Goal: Task Accomplishment & Management: Manage account settings

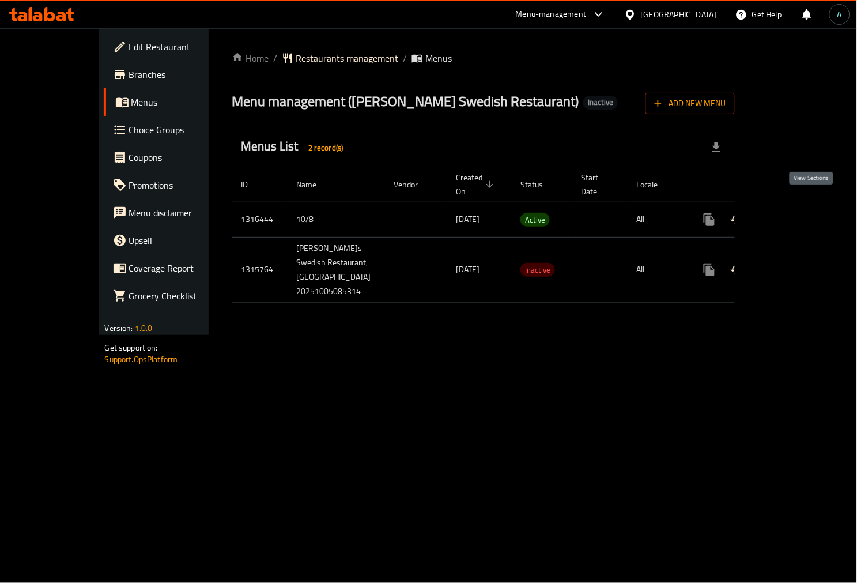
click at [800, 213] on icon "enhanced table" at bounding box center [793, 220] width 14 height 14
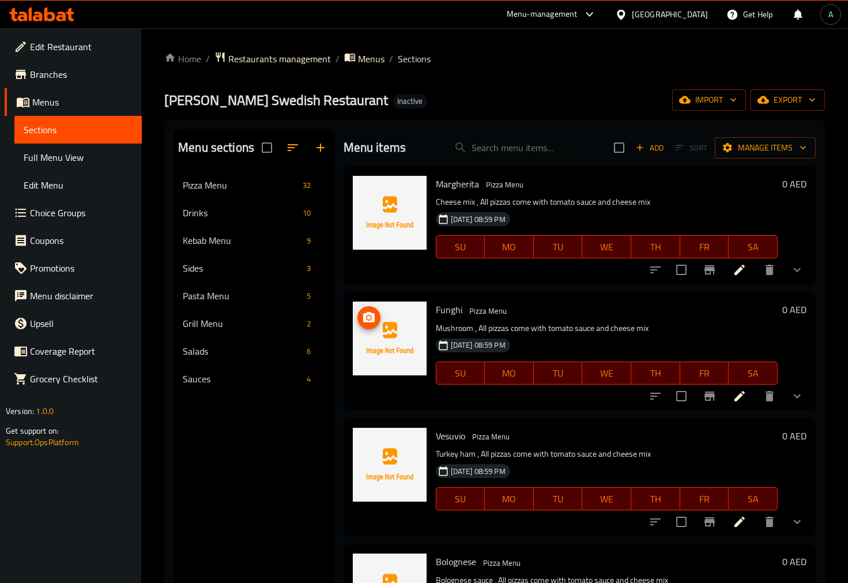
click at [43, 146] on link "Full Menu View" at bounding box center [77, 158] width 127 height 28
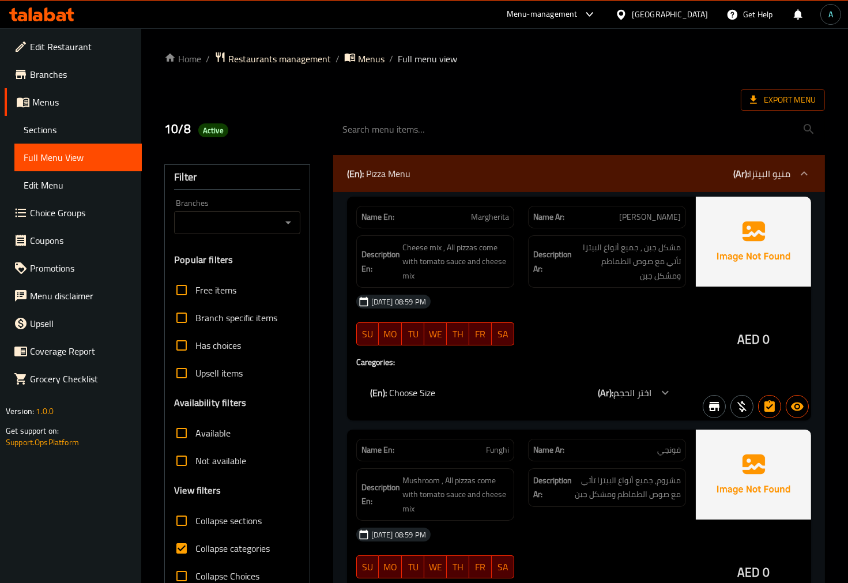
click at [227, 549] on span "Collapse categories" at bounding box center [232, 548] width 74 height 14
click at [195, 549] on input "Collapse categories" at bounding box center [182, 548] width 28 height 28
checkbox input "false"
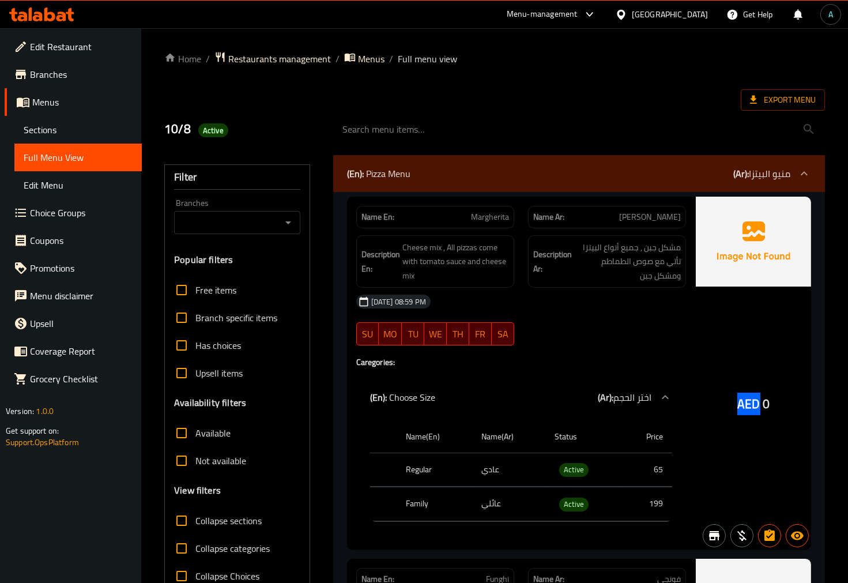
drag, startPoint x: 739, startPoint y: 406, endPoint x: 759, endPoint y: 406, distance: 20.2
click at [759, 406] on span "AED" at bounding box center [748, 404] width 22 height 22
copy span "AED"
click at [578, 467] on span "Active" at bounding box center [573, 469] width 29 height 13
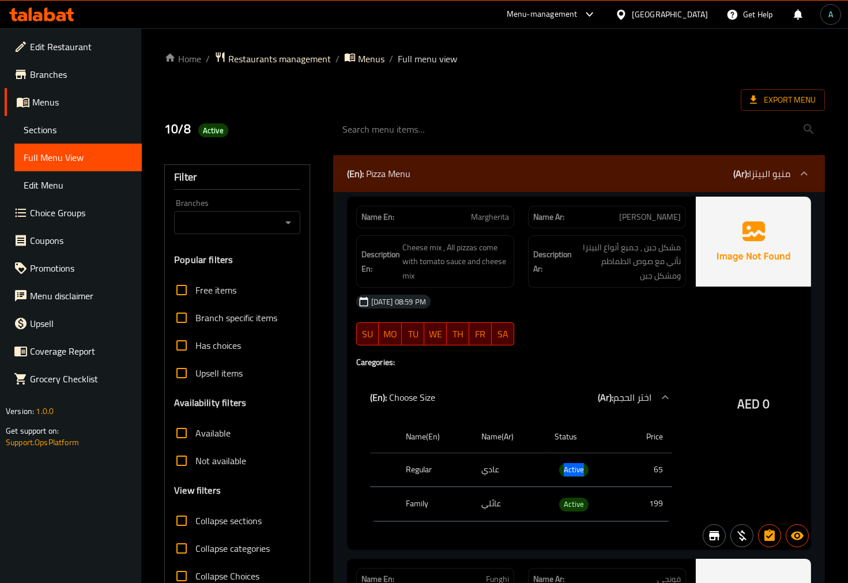
copy span "Active"
click at [774, 98] on span "Export Menu" at bounding box center [783, 100] width 66 height 14
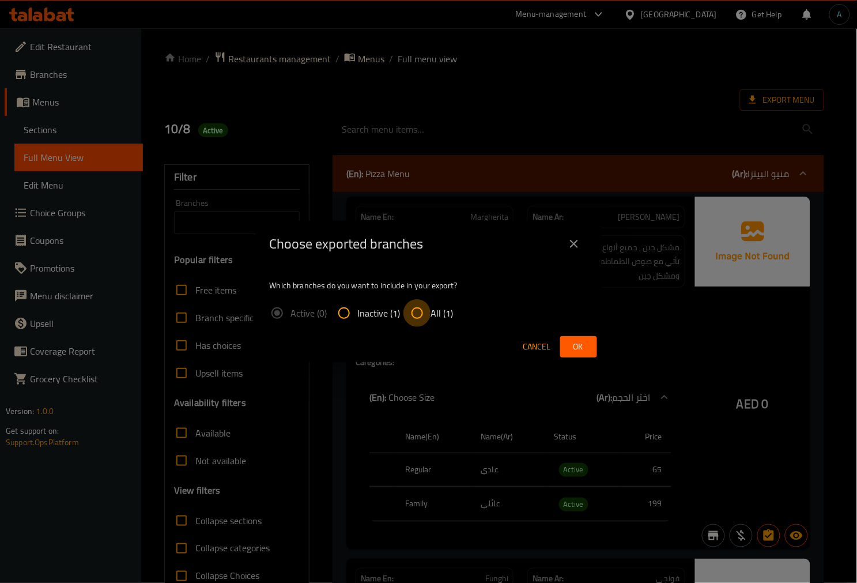
click at [424, 308] on input "All (1)" at bounding box center [418, 313] width 28 height 28
radio input "true"
click at [587, 347] on span "Ok" at bounding box center [579, 347] width 18 height 14
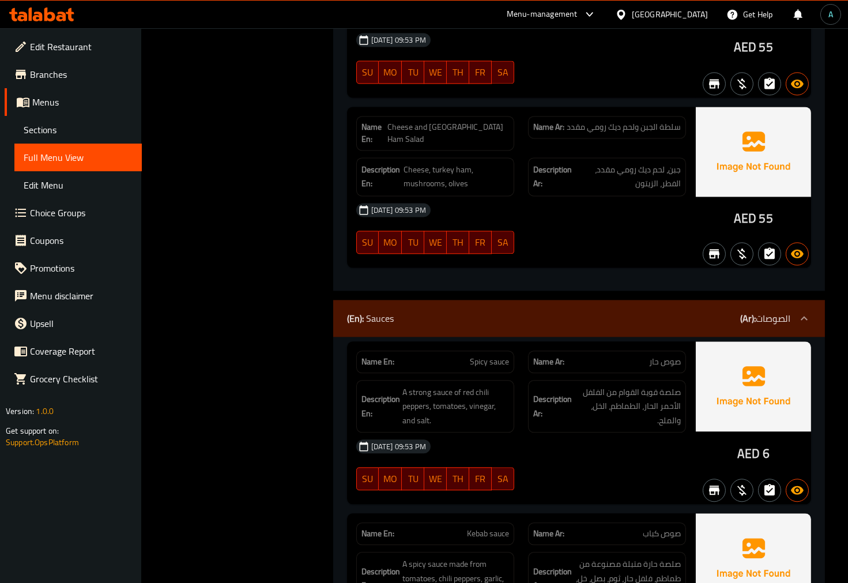
click at [496, 311] on div "(En): Sauces (Ar): الصوصات" at bounding box center [568, 318] width 443 height 14
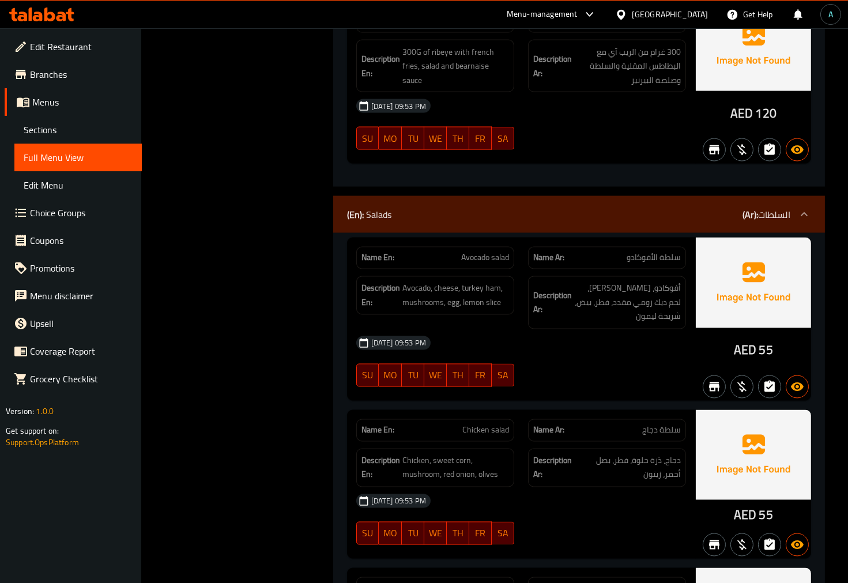
scroll to position [18774, 0]
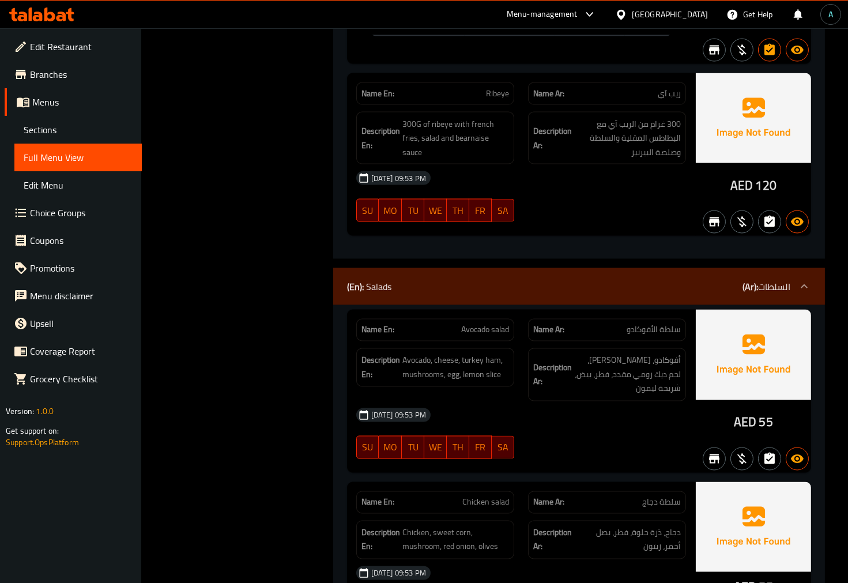
drag, startPoint x: 440, startPoint y: 287, endPoint x: 419, endPoint y: 292, distance: 22.1
click at [440, 286] on div "(En): Salads (Ar): السلطات" at bounding box center [579, 286] width 492 height 37
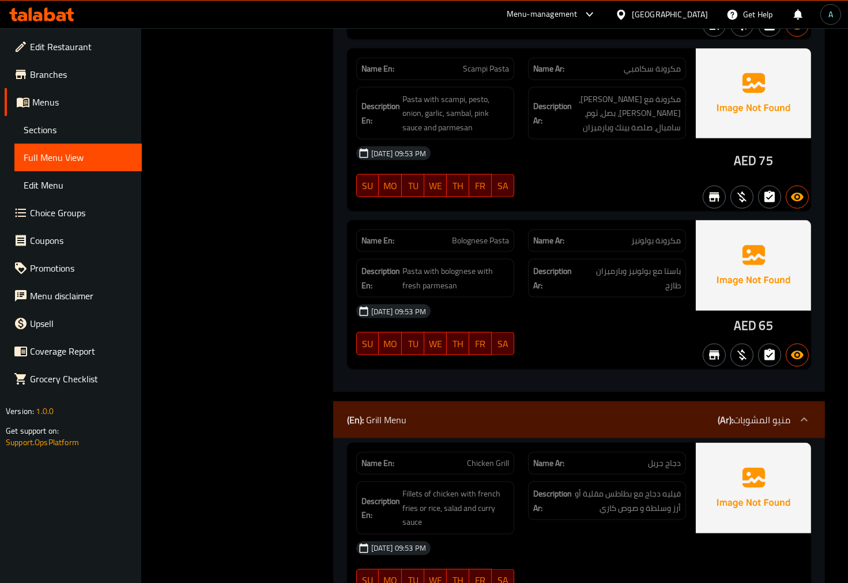
click at [447, 415] on div "(En): Grill Menu (Ar): منيو المشويات" at bounding box center [568, 420] width 443 height 14
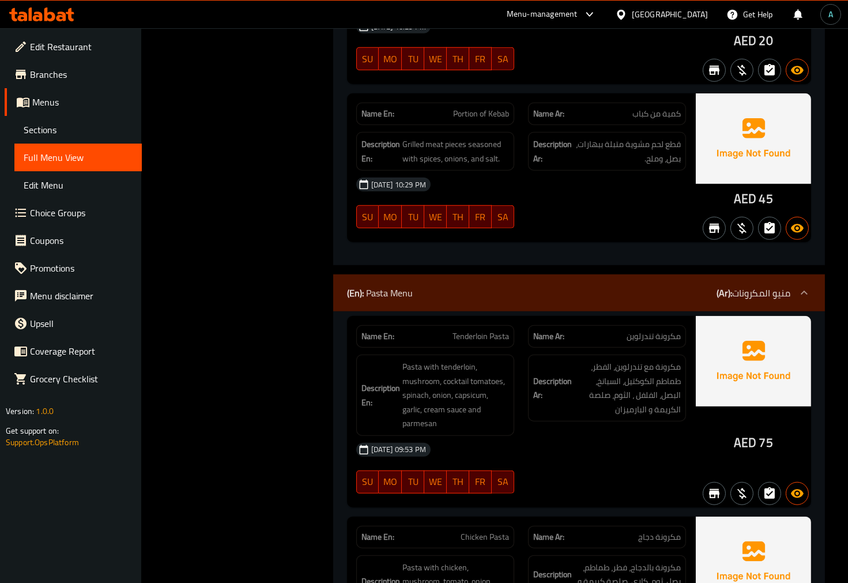
scroll to position [17188, 0]
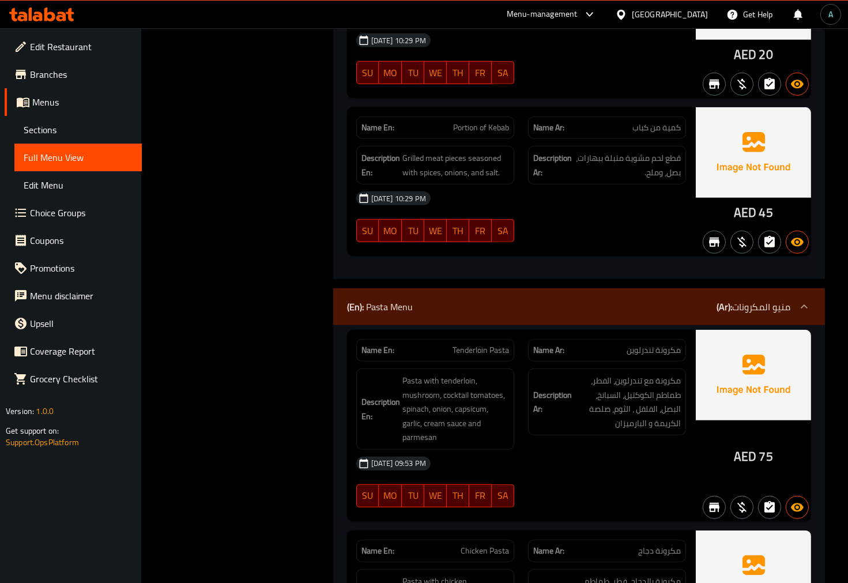
click at [420, 308] on div "(En): Pasta Menu (Ar): منيو المكرونات" at bounding box center [568, 307] width 443 height 14
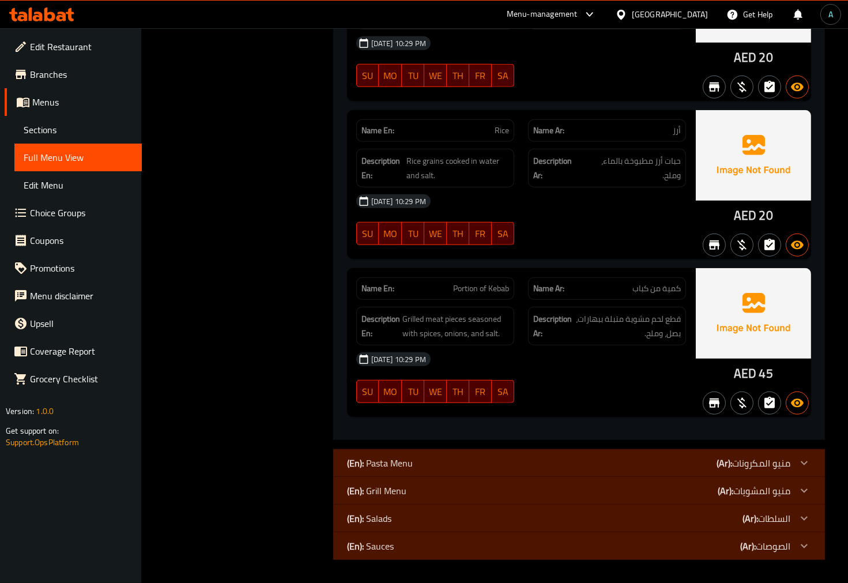
scroll to position [17030, 0]
drag, startPoint x: 730, startPoint y: 371, endPoint x: 756, endPoint y: 371, distance: 26.5
click at [756, 371] on div "AED 45" at bounding box center [753, 342] width 115 height 149
copy span "AED"
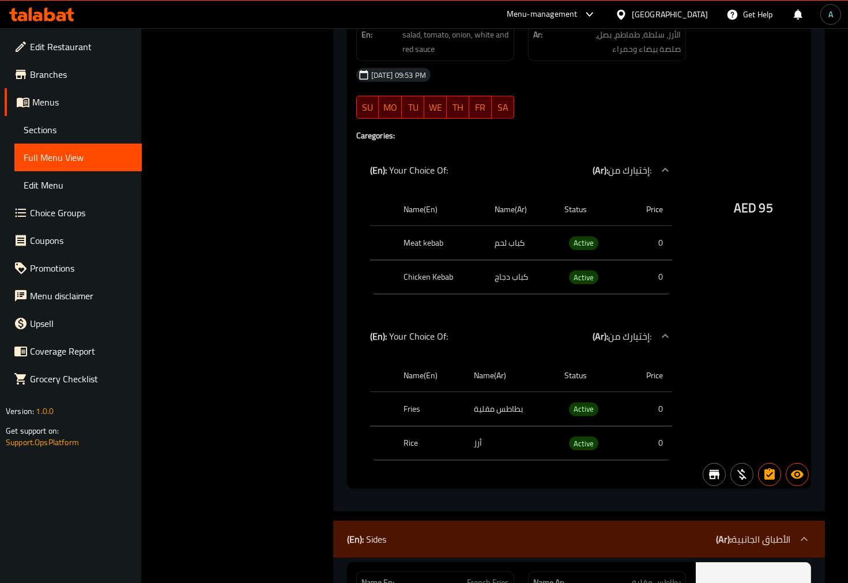
scroll to position [16326, 0]
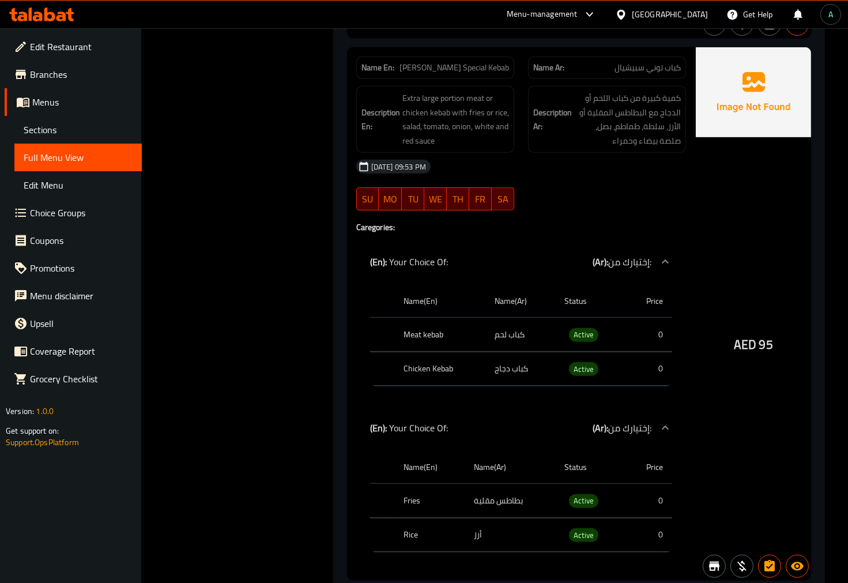
click at [583, 374] on span "Active" at bounding box center [583, 369] width 29 height 13
copy span "Active"
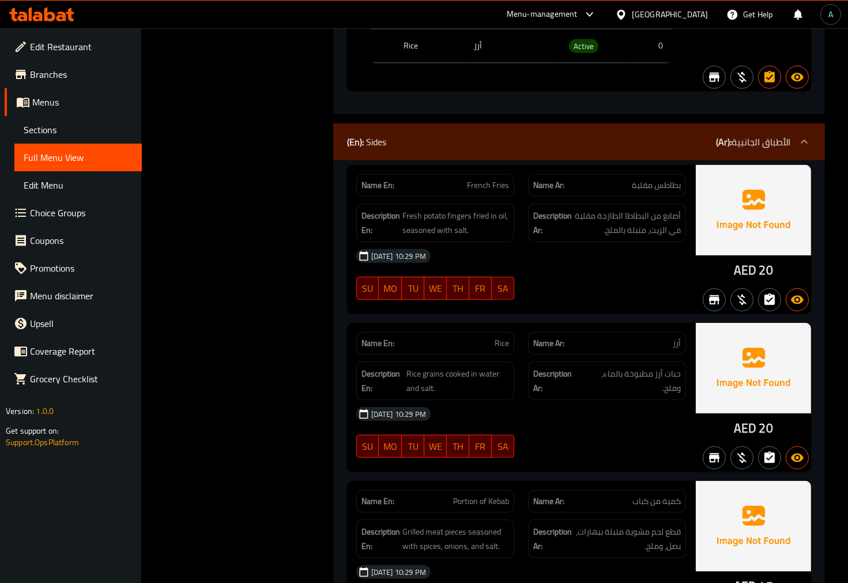
scroll to position [16902, 0]
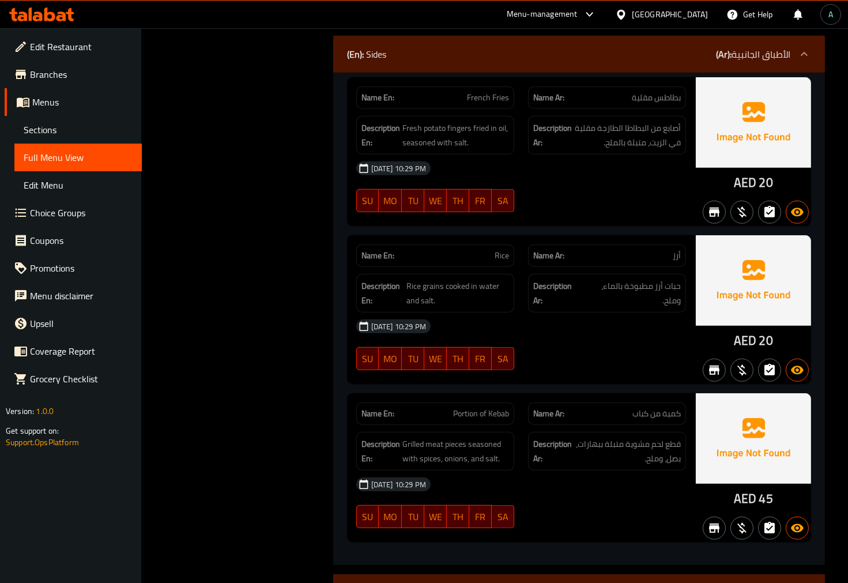
click at [504, 54] on div "(En): Sides (Ar): الأطباق الجانبية" at bounding box center [568, 54] width 443 height 14
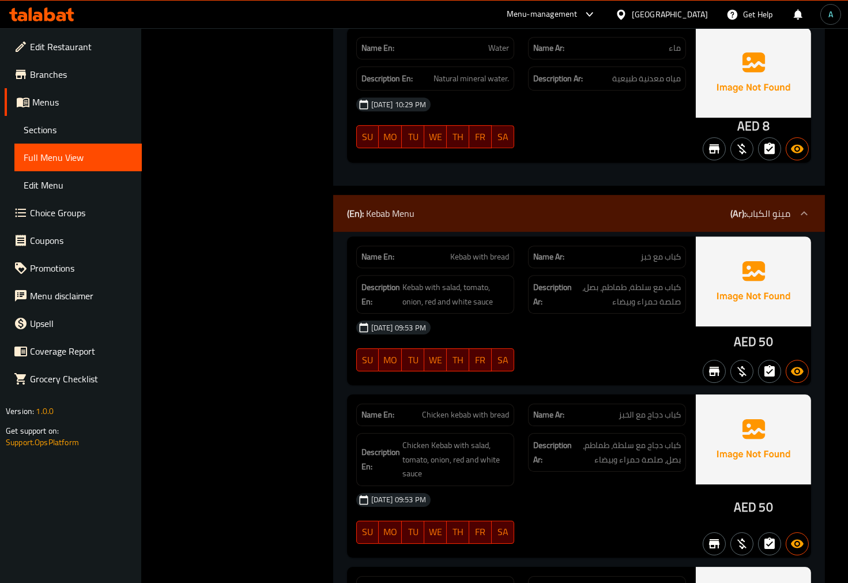
scroll to position [14020, 0]
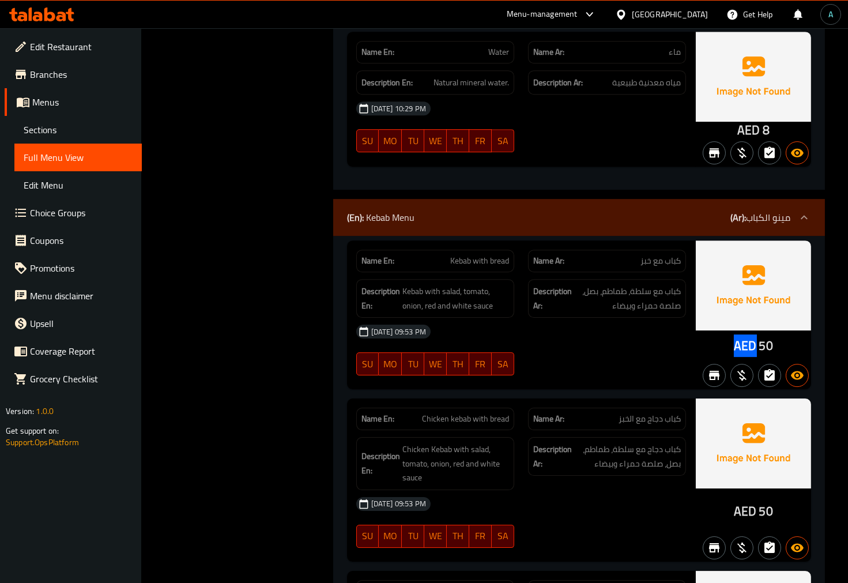
drag, startPoint x: 736, startPoint y: 351, endPoint x: 754, endPoint y: 348, distance: 18.6
click at [754, 348] on span "AED" at bounding box center [745, 345] width 22 height 22
copy span "AED"
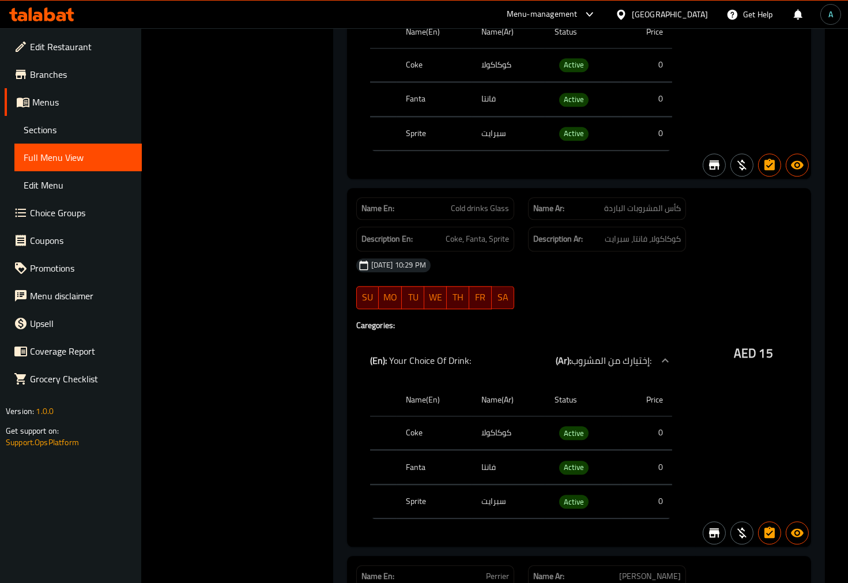
scroll to position [12291, 0]
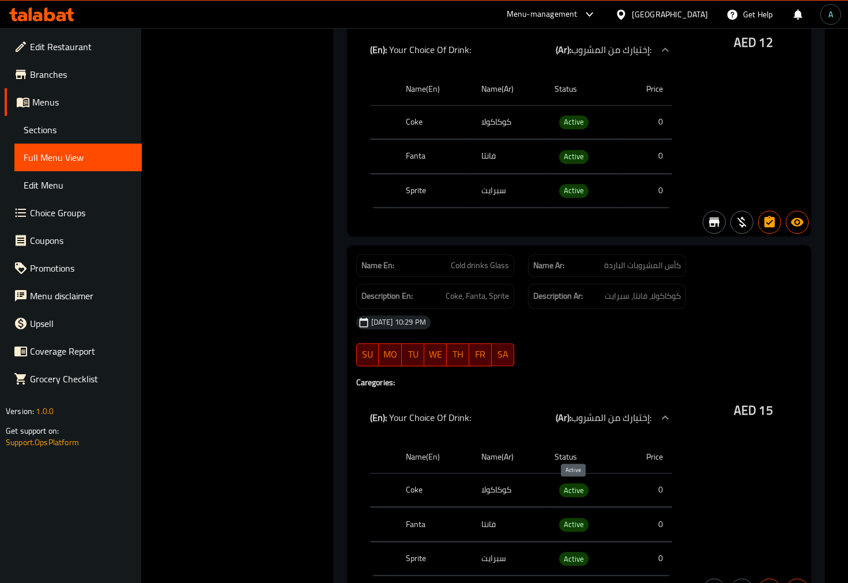
click at [575, 496] on span "Active" at bounding box center [573, 490] width 29 height 13
copy span "Active"
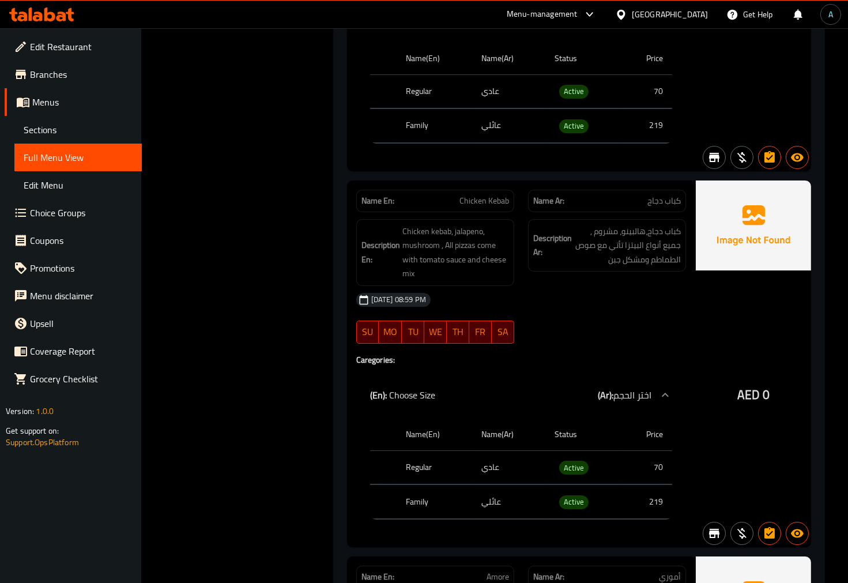
scroll to position [0, 0]
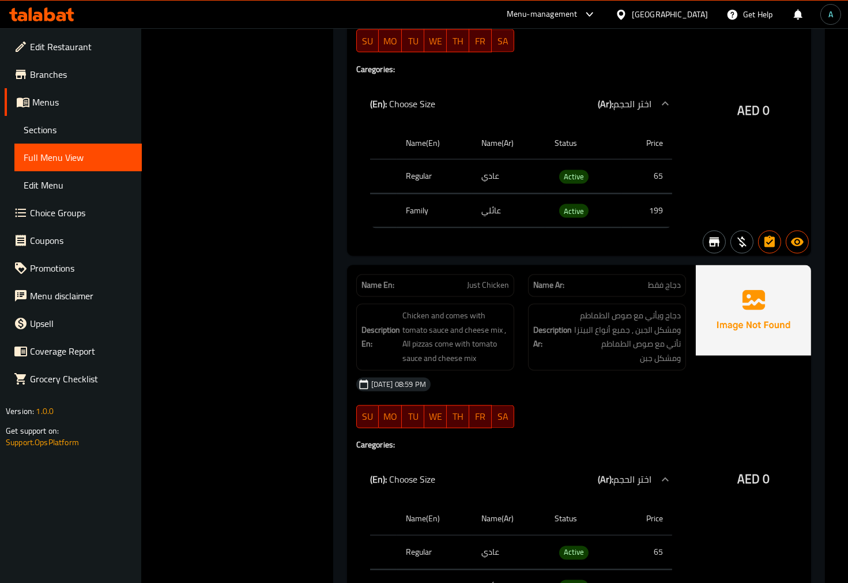
scroll to position [3587, 0]
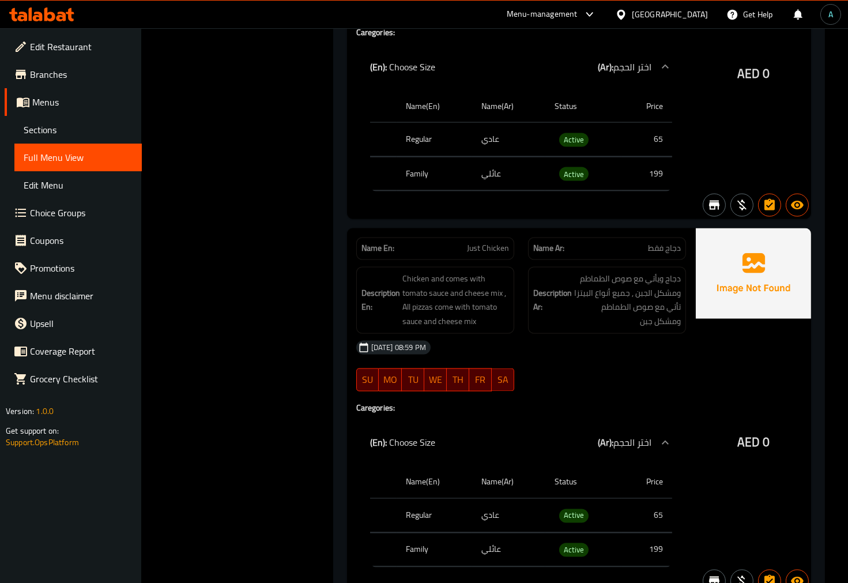
click at [494, 255] on span "Just Chicken" at bounding box center [488, 249] width 42 height 12
click at [494, 254] on span "Just Chicken" at bounding box center [488, 249] width 42 height 12
copy span "Chicken"
click at [490, 260] on div "Description En: Chicken and comes with tomato sauce and cheese mix , All pizzas…" at bounding box center [435, 300] width 172 height 81
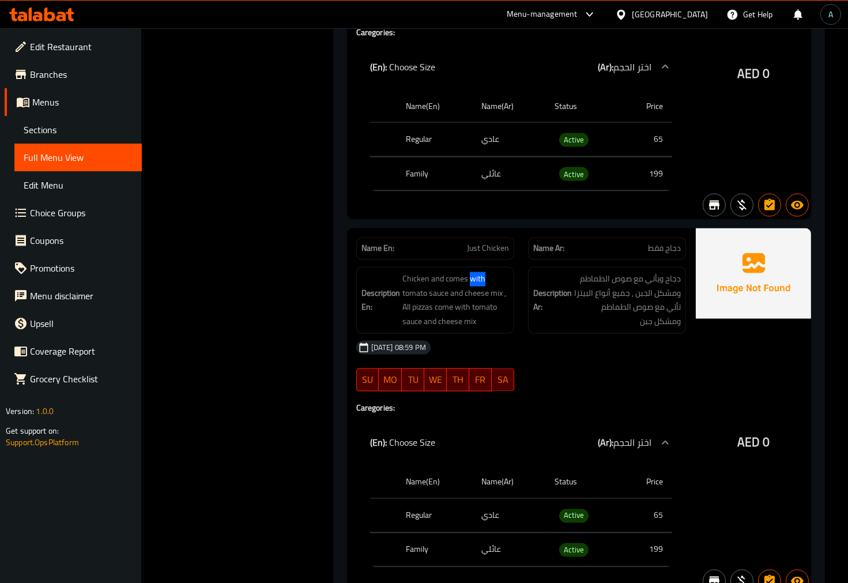
click at [490, 260] on div "Description En: Chicken and comes with tomato sauce and cheese mix , All pizzas…" at bounding box center [435, 300] width 172 height 81
click at [488, 246] on span "Just Chicken" at bounding box center [488, 249] width 42 height 12
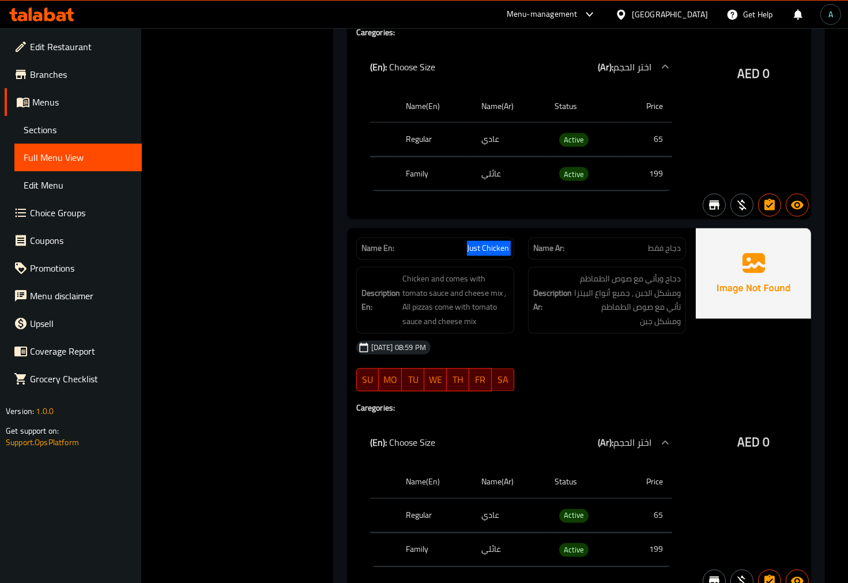
copy span "Just Chicken"
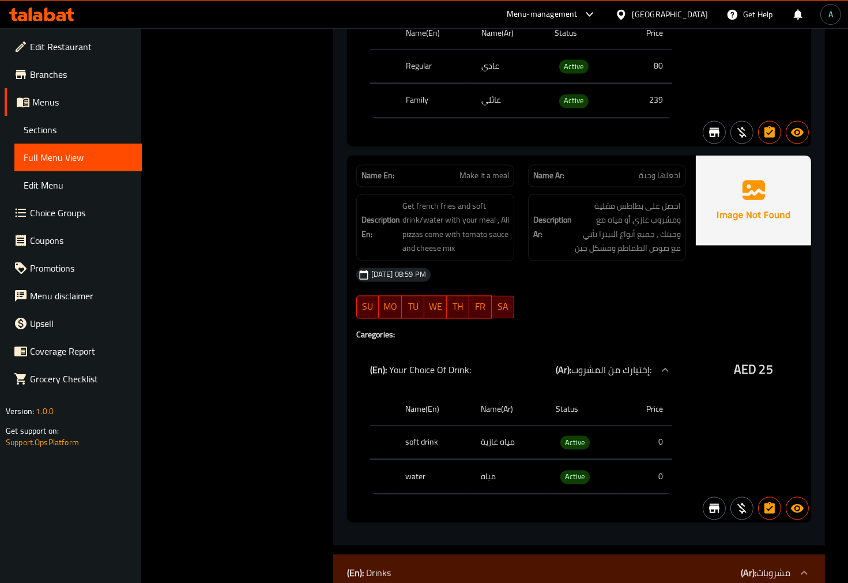
scroll to position [11595, 0]
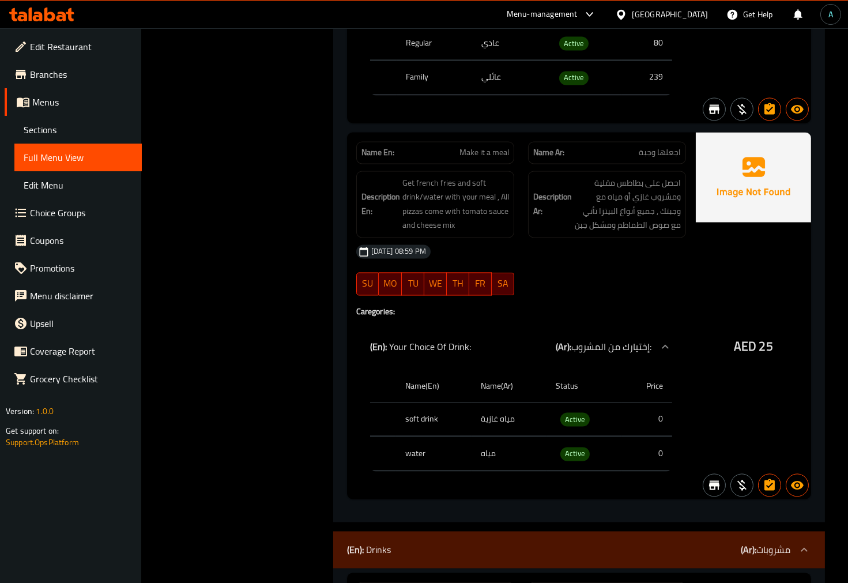
click at [495, 156] on span "Make it a meal" at bounding box center [485, 152] width 50 height 12
copy span "Make it a meal"
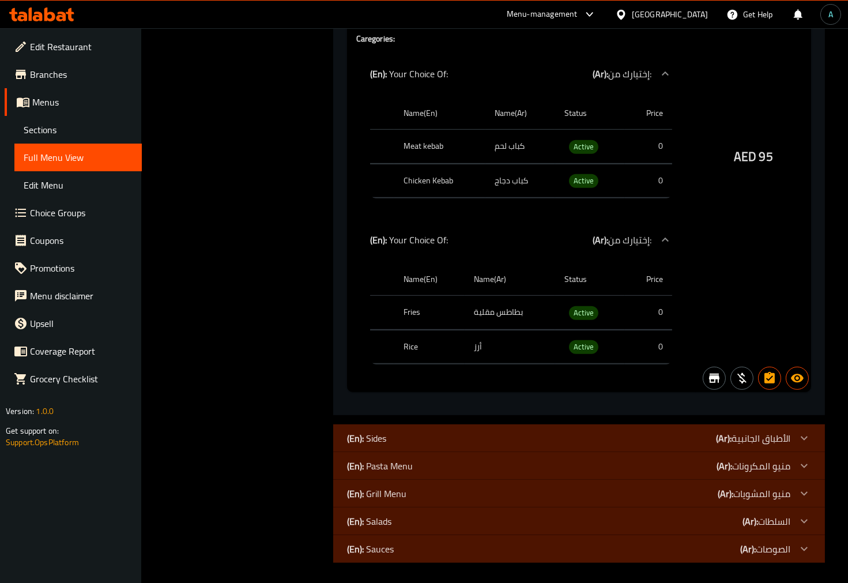
scroll to position [16519, 0]
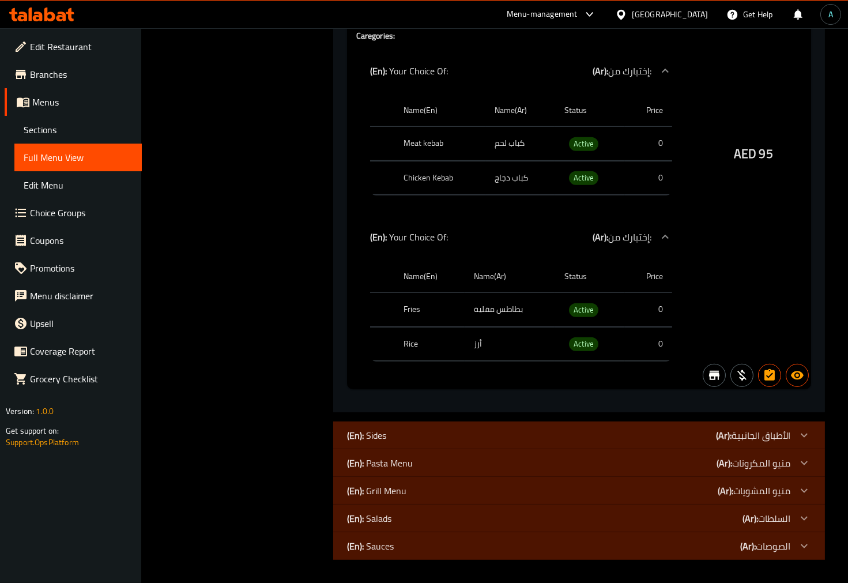
click at [583, 389] on div "Name En: [PERSON_NAME] Special Kebab Name Ar: كباب توني سبيشيال Description En:…" at bounding box center [521, 122] width 348 height 533
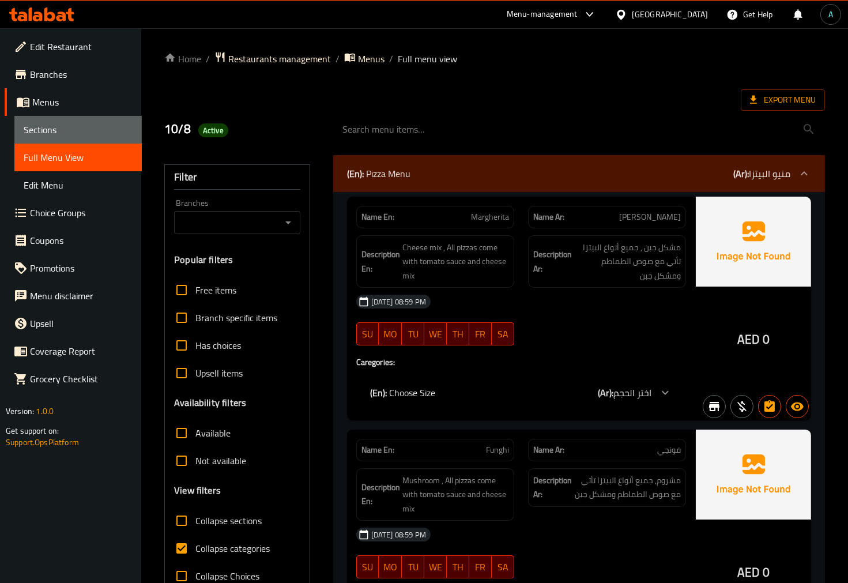
click at [59, 137] on link "Sections" at bounding box center [77, 130] width 127 height 28
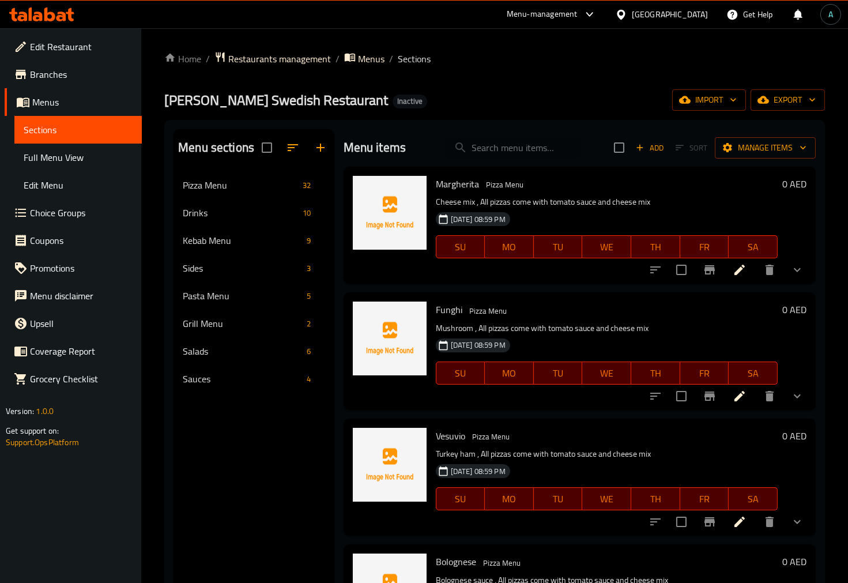
click at [512, 147] on input "search" at bounding box center [513, 148] width 136 height 20
paste input "Just Chicken"
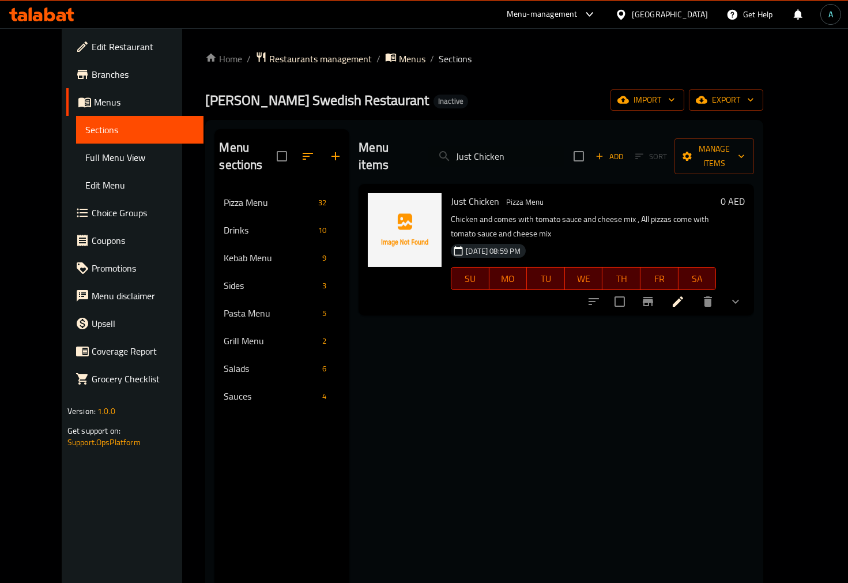
type input "Just Chicken"
click at [683, 296] on icon at bounding box center [678, 301] width 10 height 10
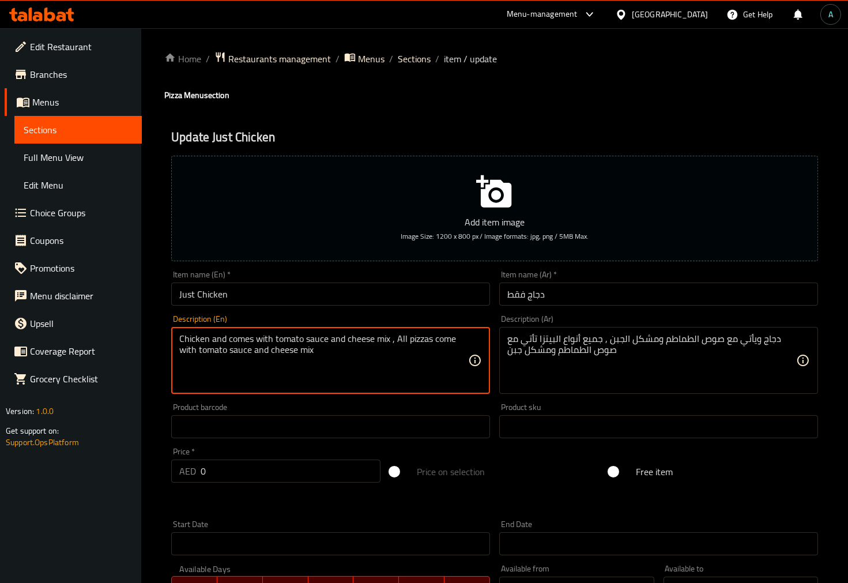
drag, startPoint x: 211, startPoint y: 341, endPoint x: 396, endPoint y: 342, distance: 184.5
type textarea "Chicken ,All pizzas come with tomato sauce and cheese mix"
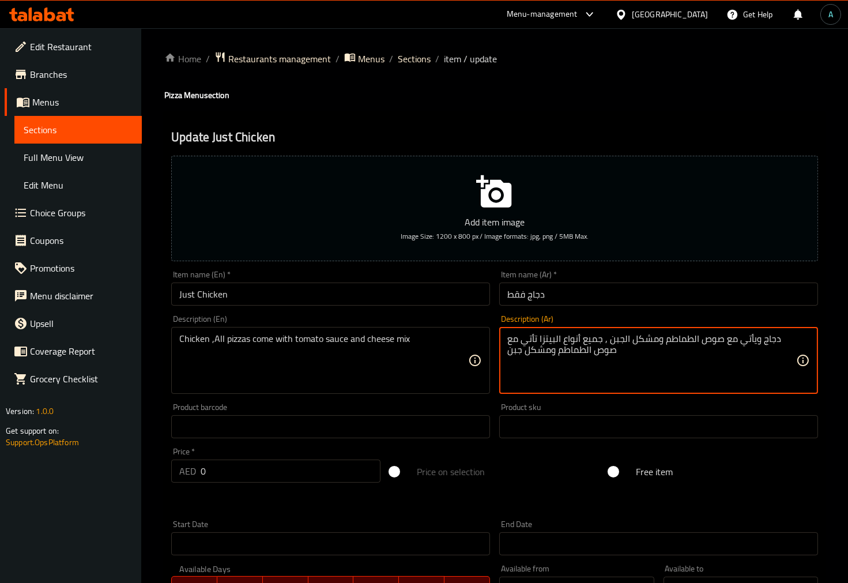
drag, startPoint x: 759, startPoint y: 341, endPoint x: 609, endPoint y: 346, distance: 149.4
type textarea "دجاج , جميع أنواع البيتزا تأتي مع صوص الطماطم ومشكل جبن"
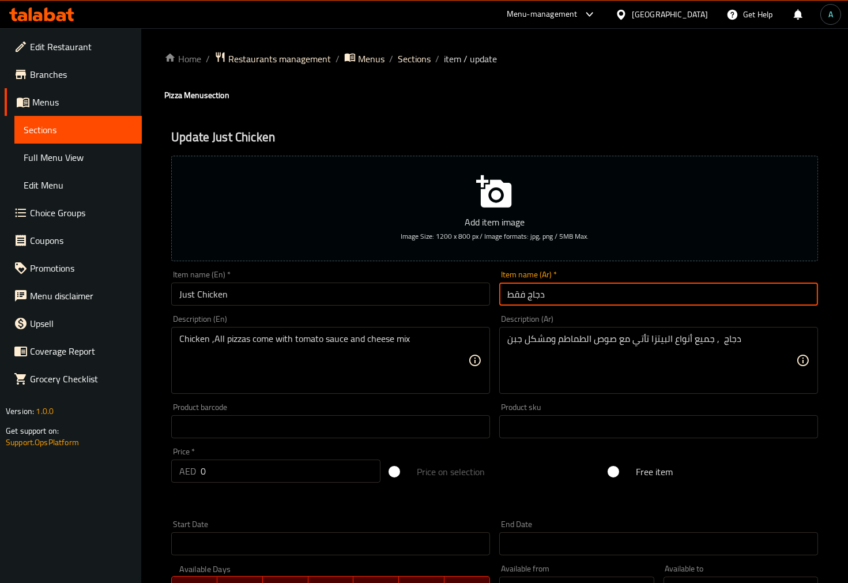
click at [549, 292] on input "دجاج فقط" at bounding box center [658, 294] width 319 height 23
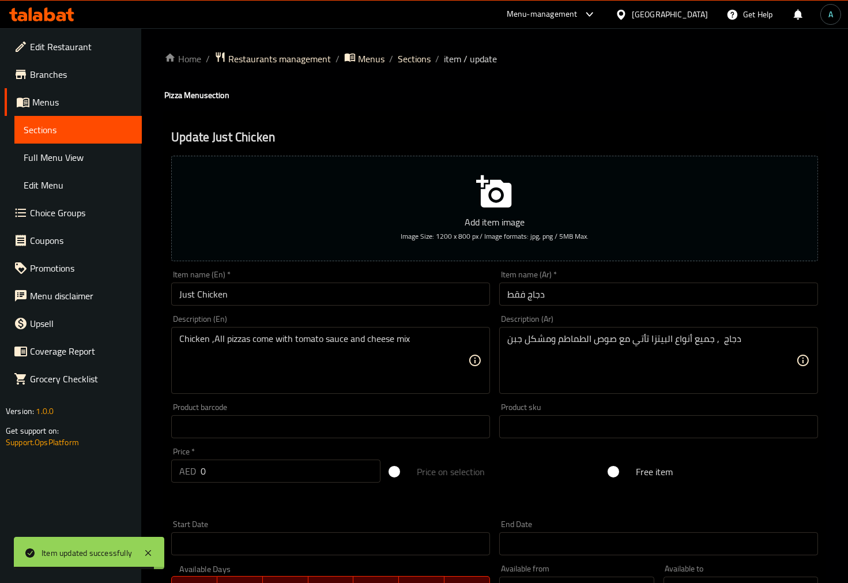
click at [431, 64] on ol "Home / Restaurants management / Menus / Sections / item / update" at bounding box center [494, 58] width 661 height 15
click at [419, 64] on span "Sections" at bounding box center [414, 59] width 33 height 14
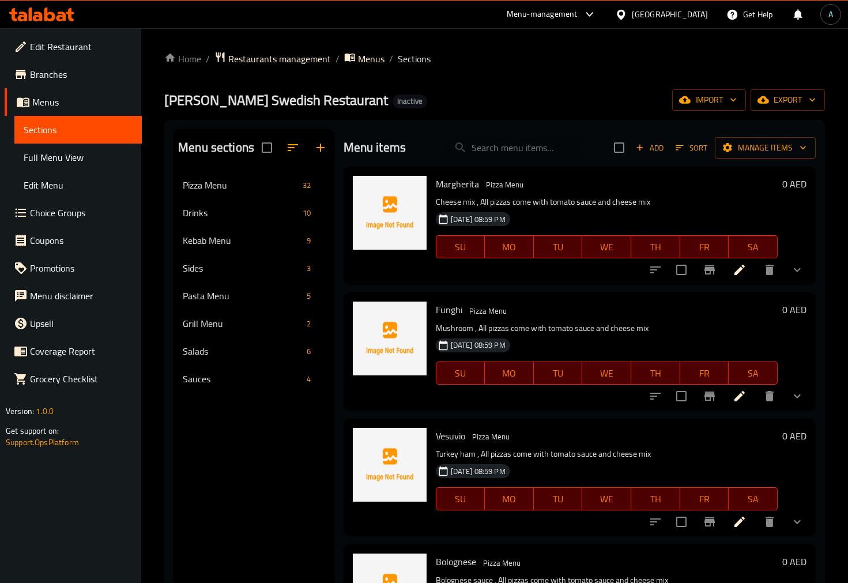
click at [528, 147] on input "search" at bounding box center [513, 148] width 136 height 20
paste input "Make it a meal"
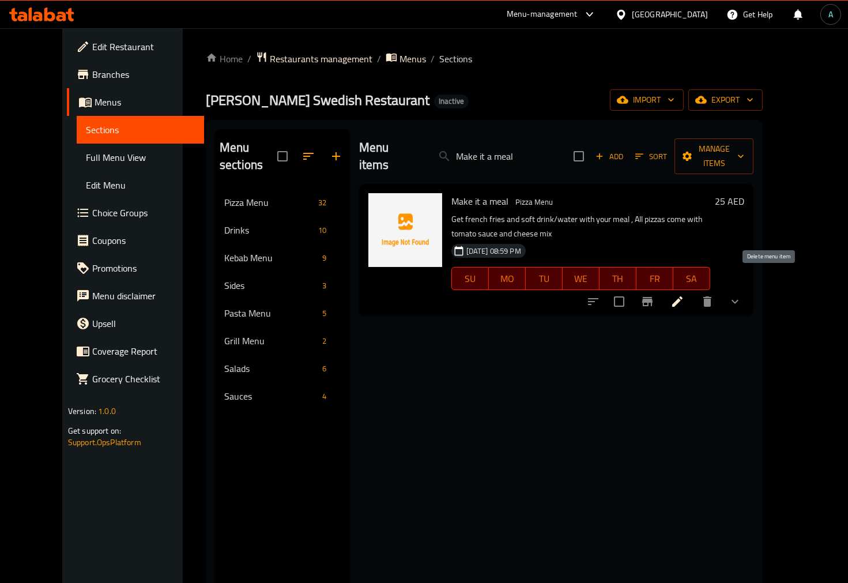
type input "Make it a meal"
click at [684, 295] on icon at bounding box center [678, 302] width 14 height 14
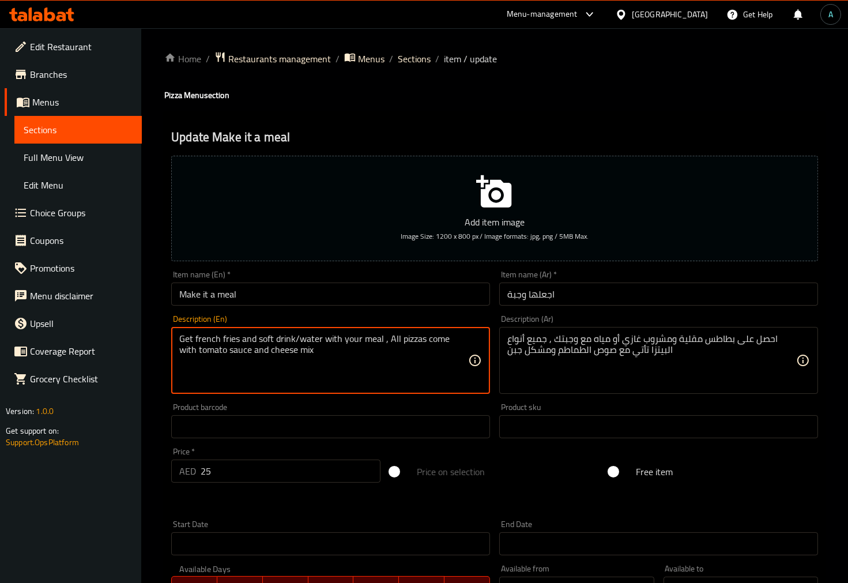
drag, startPoint x: 383, startPoint y: 341, endPoint x: 547, endPoint y: 411, distance: 178.0
type textarea "Get french fries and soft drink/water with your meal"
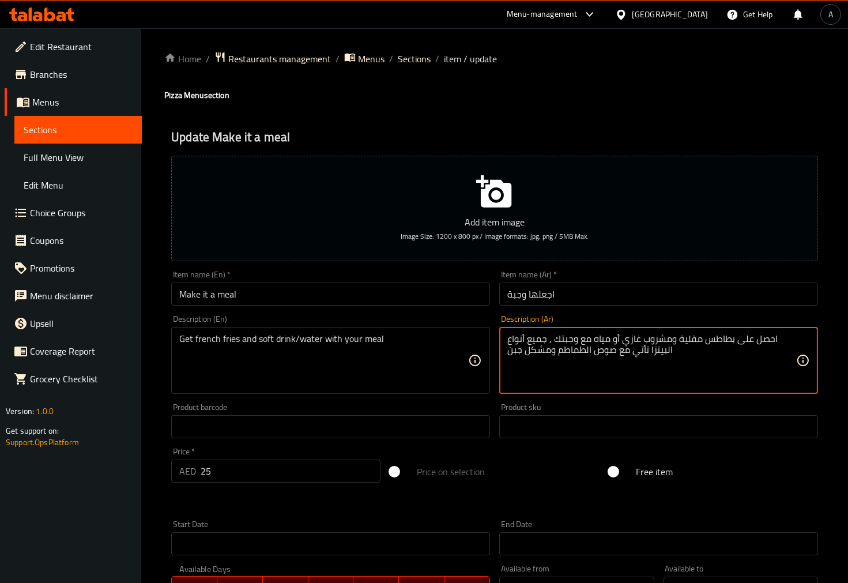
drag, startPoint x: 546, startPoint y: 339, endPoint x: 740, endPoint y: 386, distance: 199.4
type textarea "احصل على بطاطس مقلية ومشروب غازي أو مياه مع وجبتك"
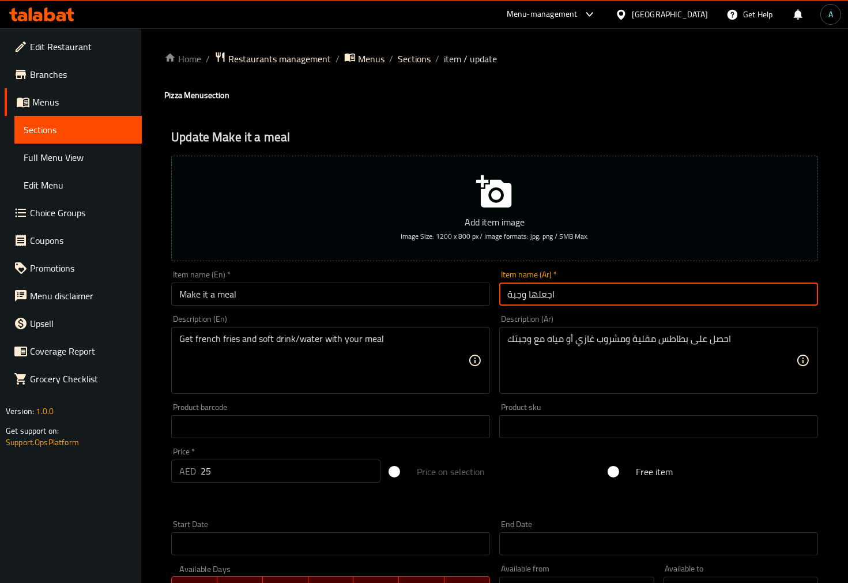
click at [603, 295] on input "اجعلها وجبة" at bounding box center [658, 294] width 319 height 23
click at [412, 62] on span "Sections" at bounding box center [414, 59] width 33 height 14
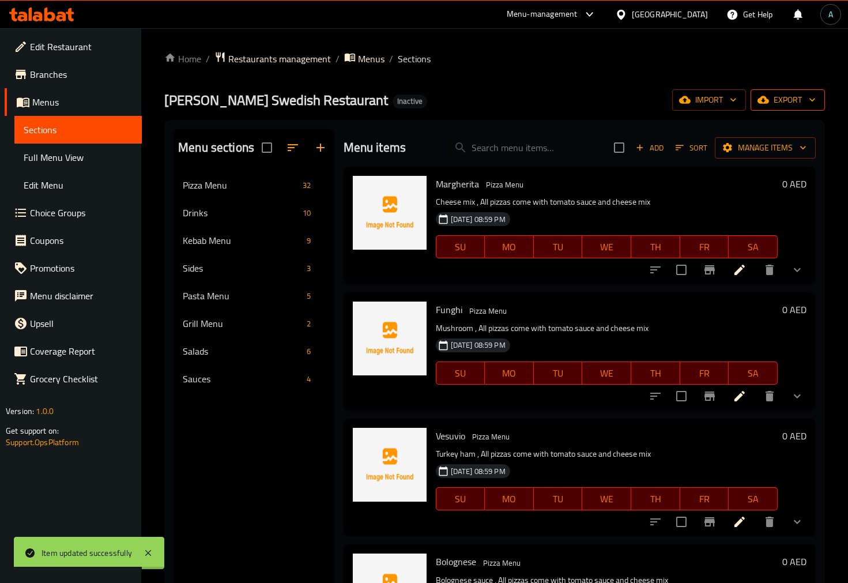
click at [782, 97] on span "export" at bounding box center [788, 100] width 56 height 14
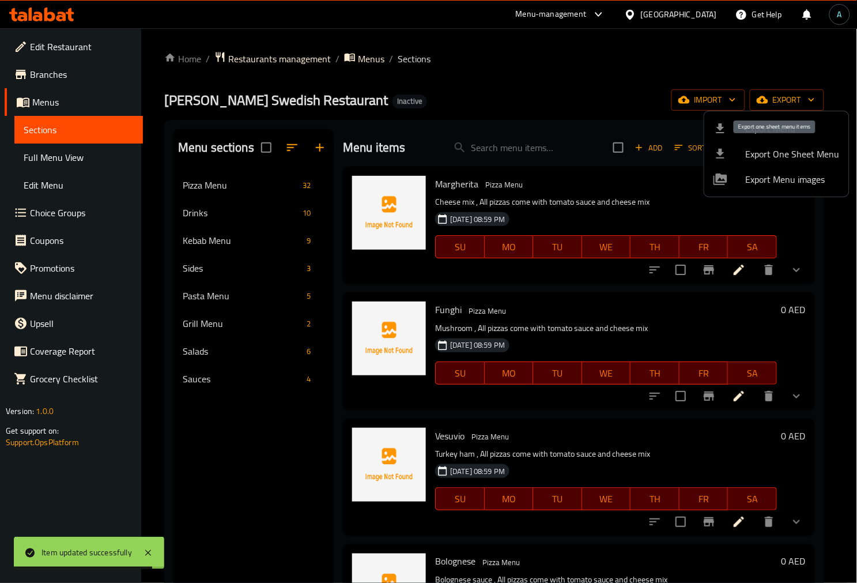
click at [757, 123] on span "Export Menu" at bounding box center [793, 129] width 94 height 14
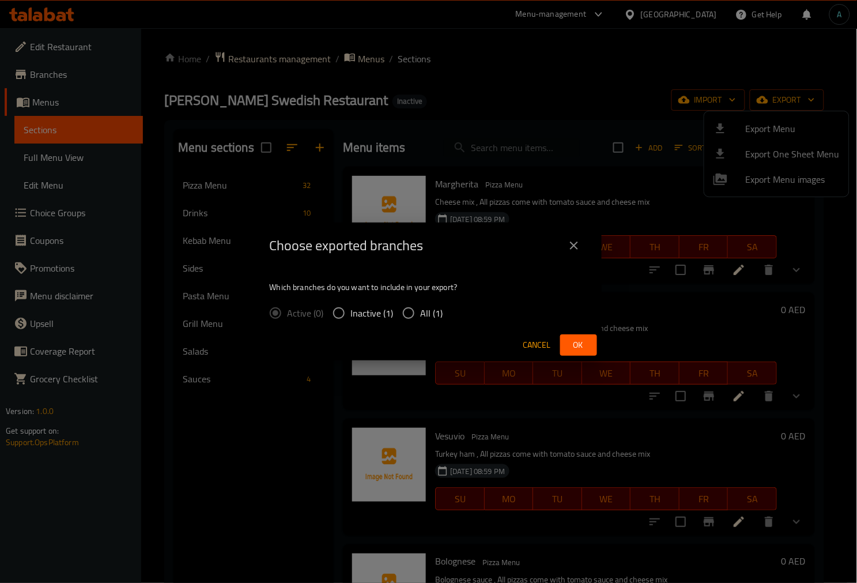
click at [432, 321] on label "All (1)" at bounding box center [420, 313] width 47 height 24
click at [421, 321] on input "All (1)" at bounding box center [409, 313] width 24 height 24
radio input "true"
click at [442, 319] on div "Active (0) Inactive (1) All (1)" at bounding box center [361, 313] width 183 height 24
click at [578, 345] on span "Ok" at bounding box center [579, 345] width 18 height 14
